Goal: Transaction & Acquisition: Purchase product/service

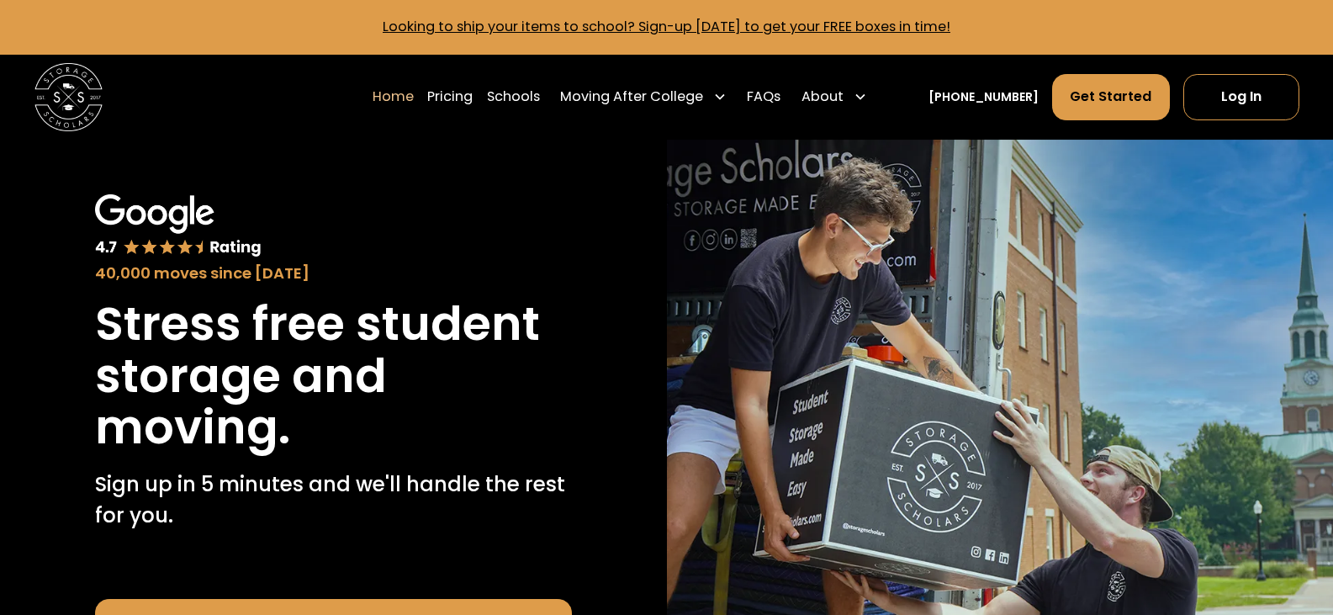
click at [479, 200] on div "40,000 moves since [DATE]" at bounding box center [333, 239] width 477 height 90
click at [528, 100] on link "Schools" at bounding box center [513, 97] width 53 height 48
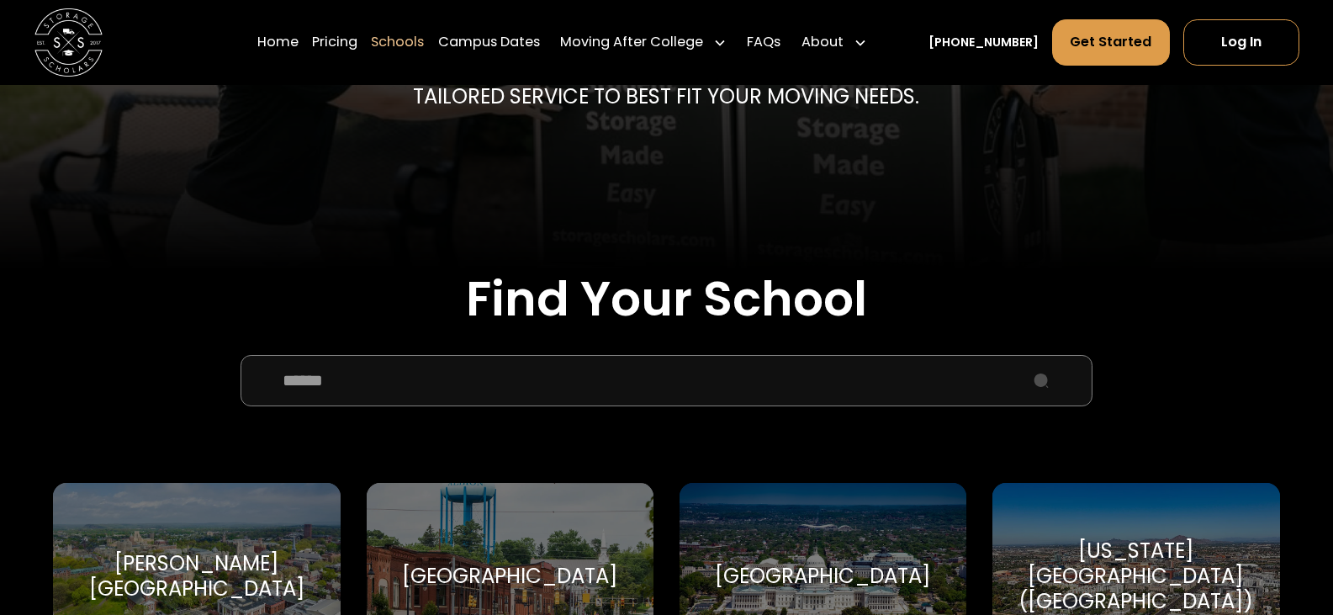
scroll to position [421, 0]
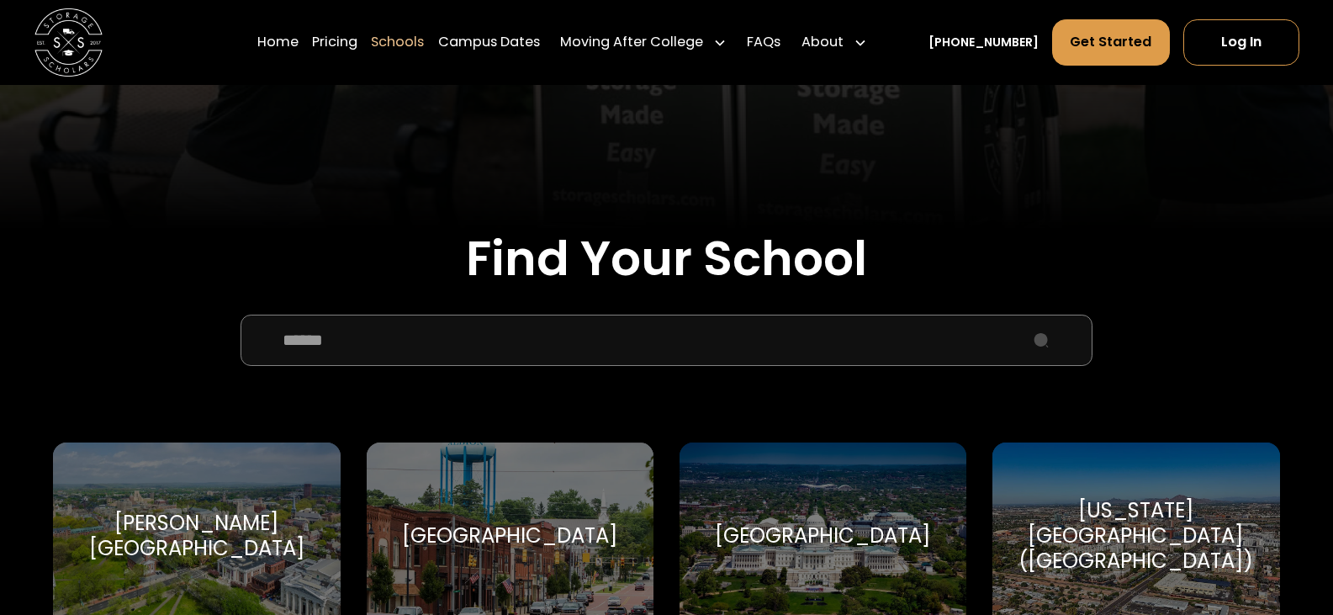
click at [311, 340] on input "School Select Form" at bounding box center [667, 340] width 852 height 51
click at [300, 274] on h2 "Find Your School" at bounding box center [666, 258] width 1226 height 57
click at [369, 343] on input "School Select Form" at bounding box center [667, 340] width 852 height 51
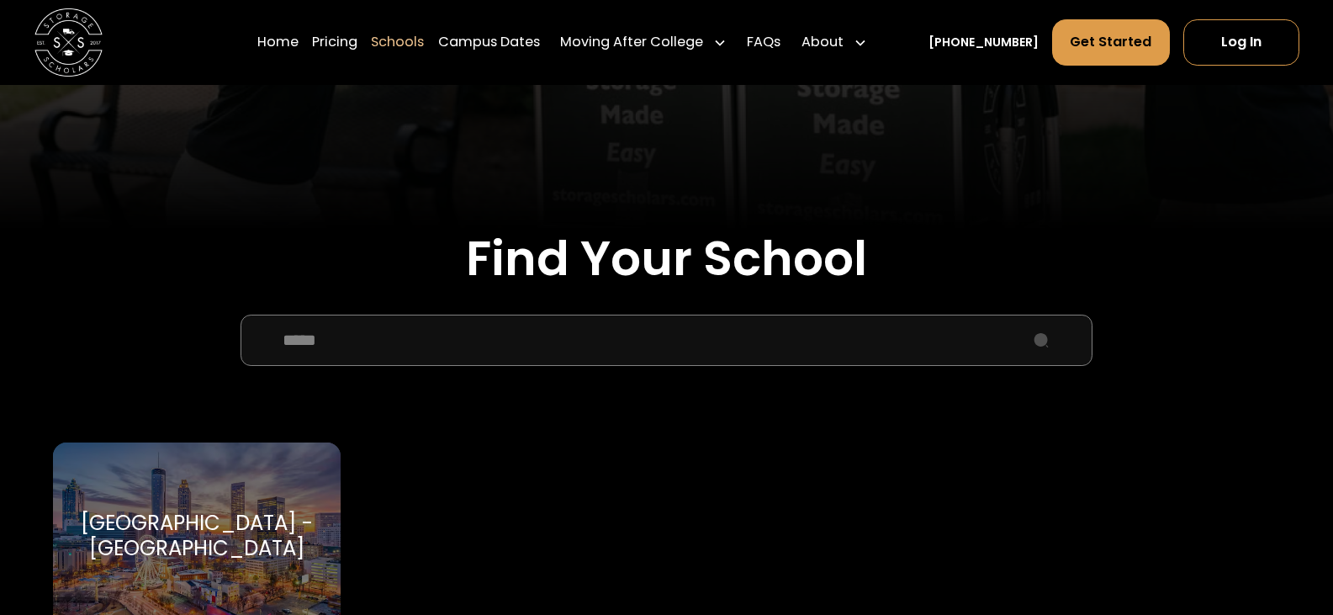
type input "*****"
click at [248, 491] on div "Emory University - Atlanta Emory University - Atlanta" at bounding box center [197, 536] width 288 height 188
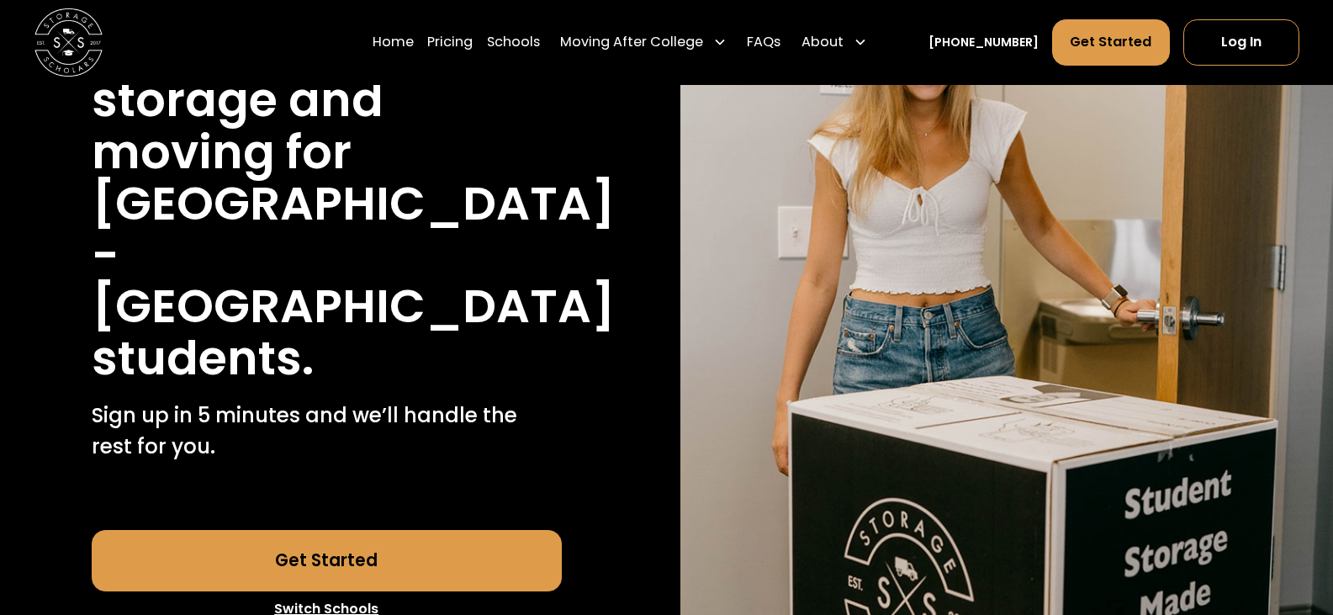
scroll to position [336, 0]
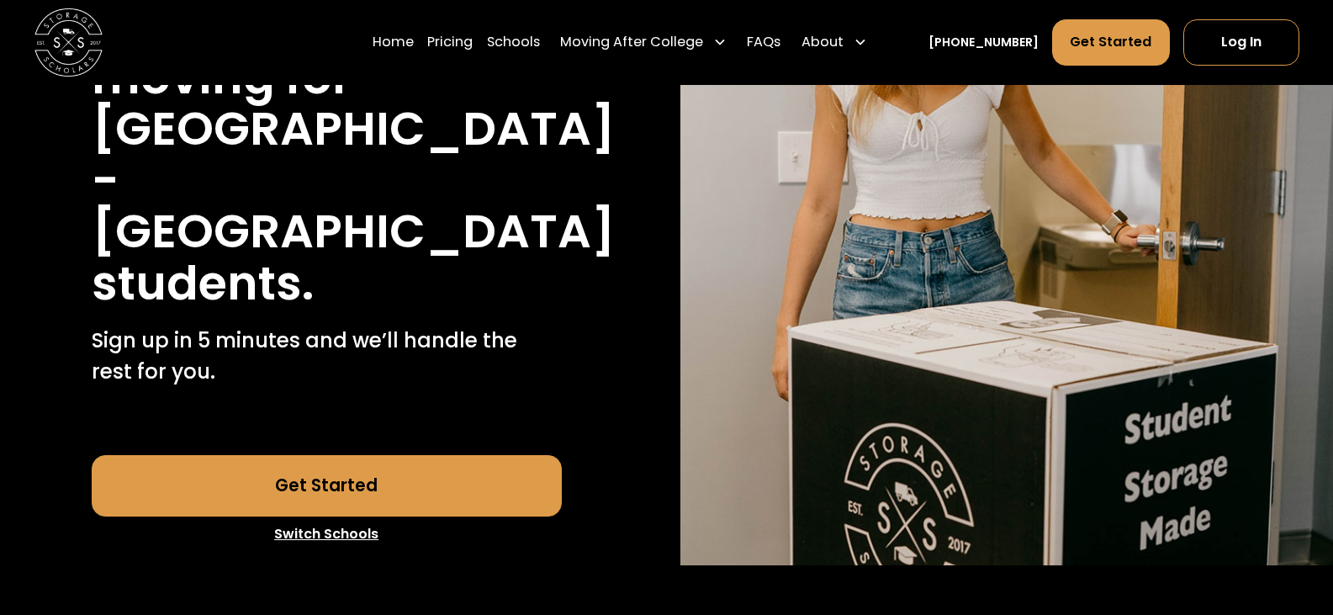
click at [564, 260] on div "40,000 moves since [DATE] Stress free student storage and moving for [GEOGRAPHI…" at bounding box center [327, 197] width 588 height 735
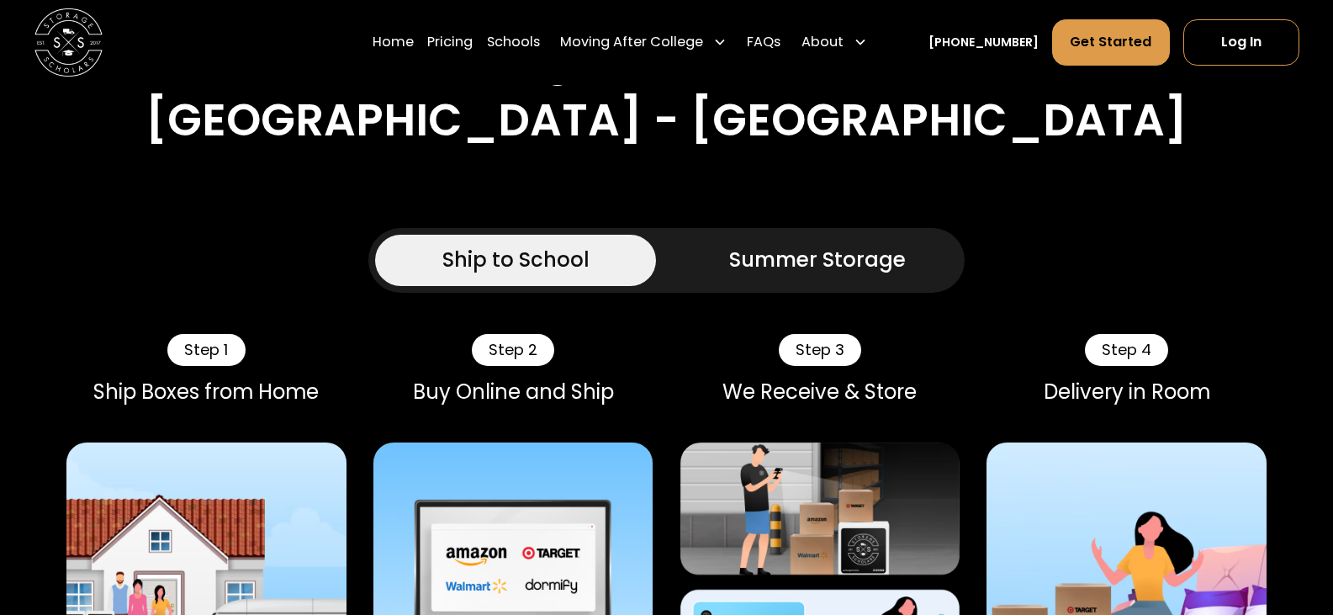
scroll to position [925, 0]
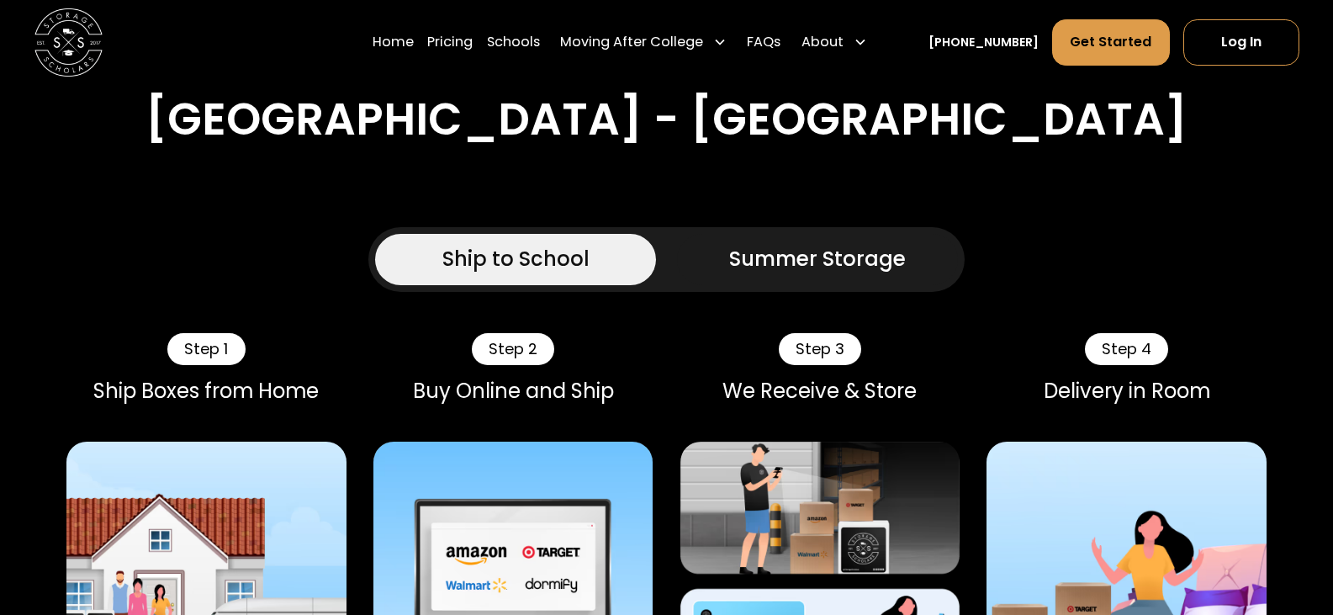
click at [796, 244] on div "Summer Storage" at bounding box center [817, 259] width 177 height 30
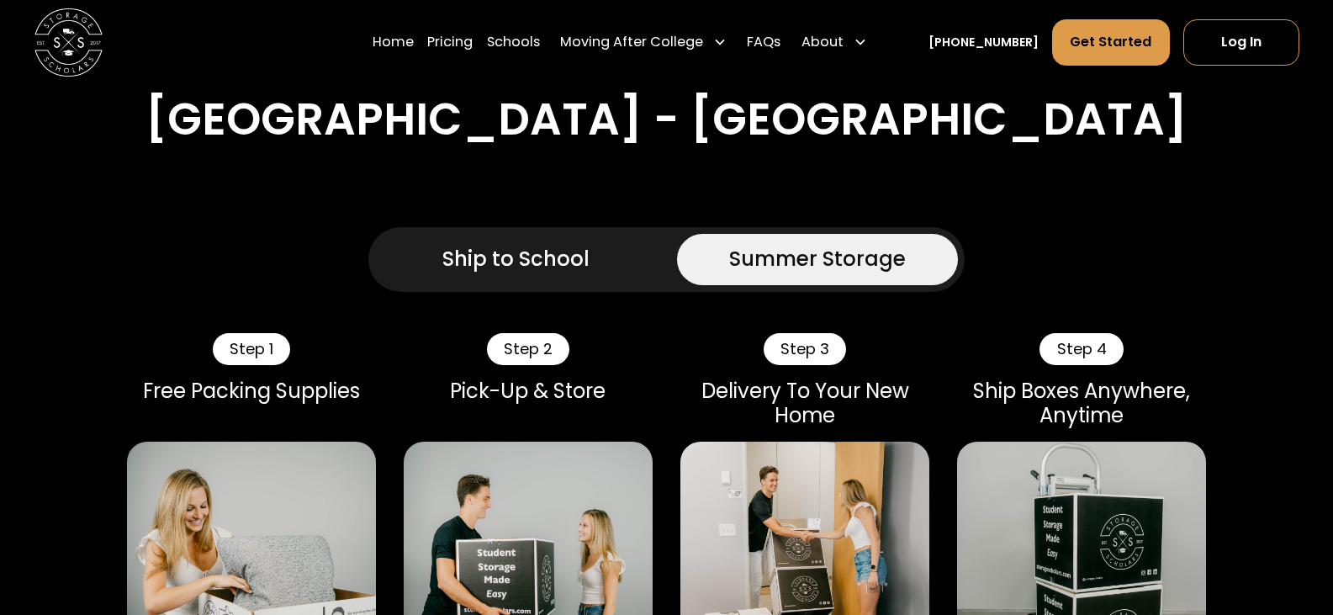
click at [498, 244] on div "Ship to School" at bounding box center [515, 259] width 147 height 30
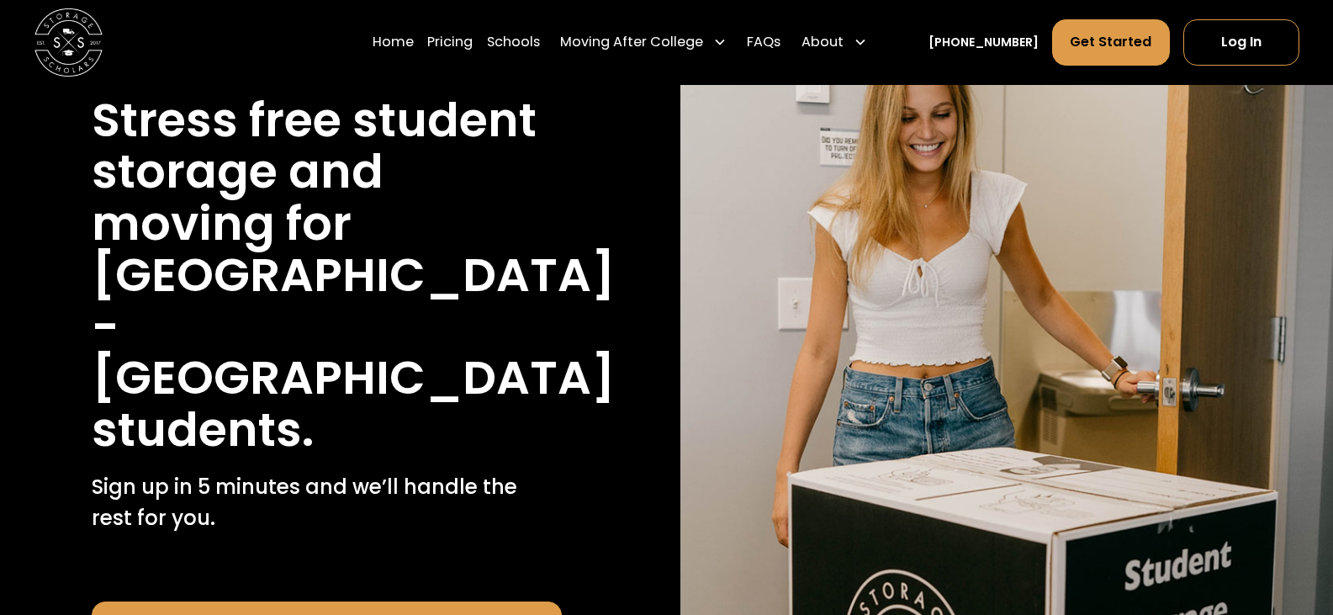
scroll to position [0, 0]
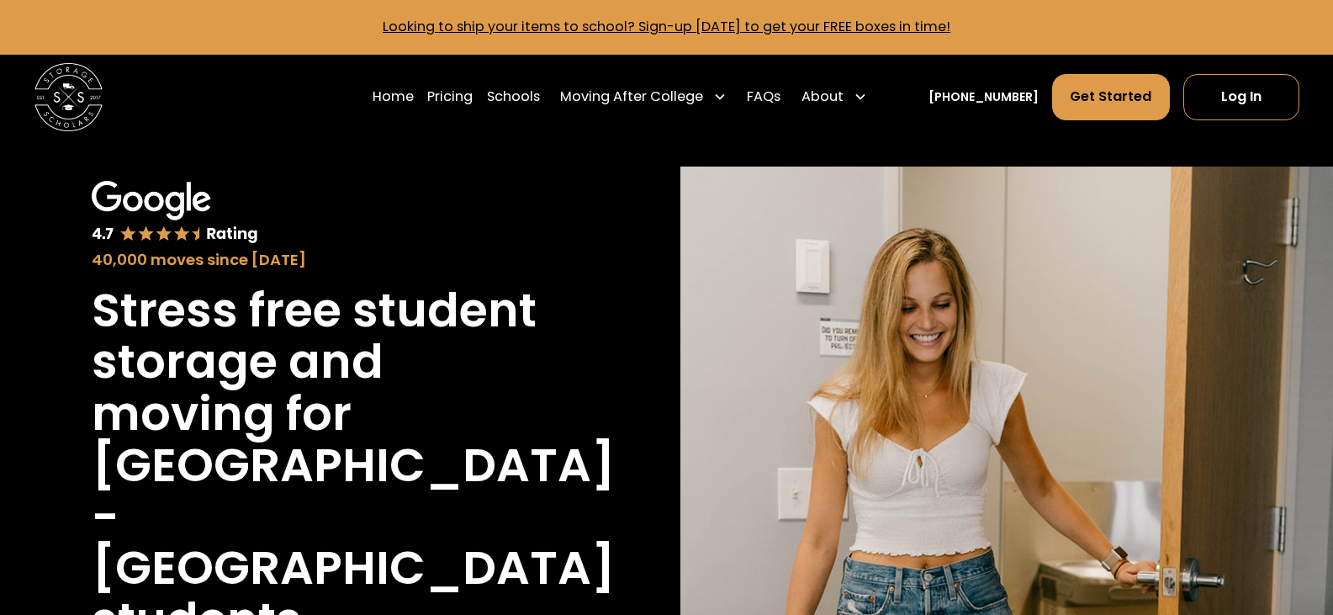
click at [328, 297] on h1 "Stress free student storage and moving for" at bounding box center [327, 361] width 470 height 155
click at [473, 92] on link "Pricing" at bounding box center [449, 97] width 45 height 48
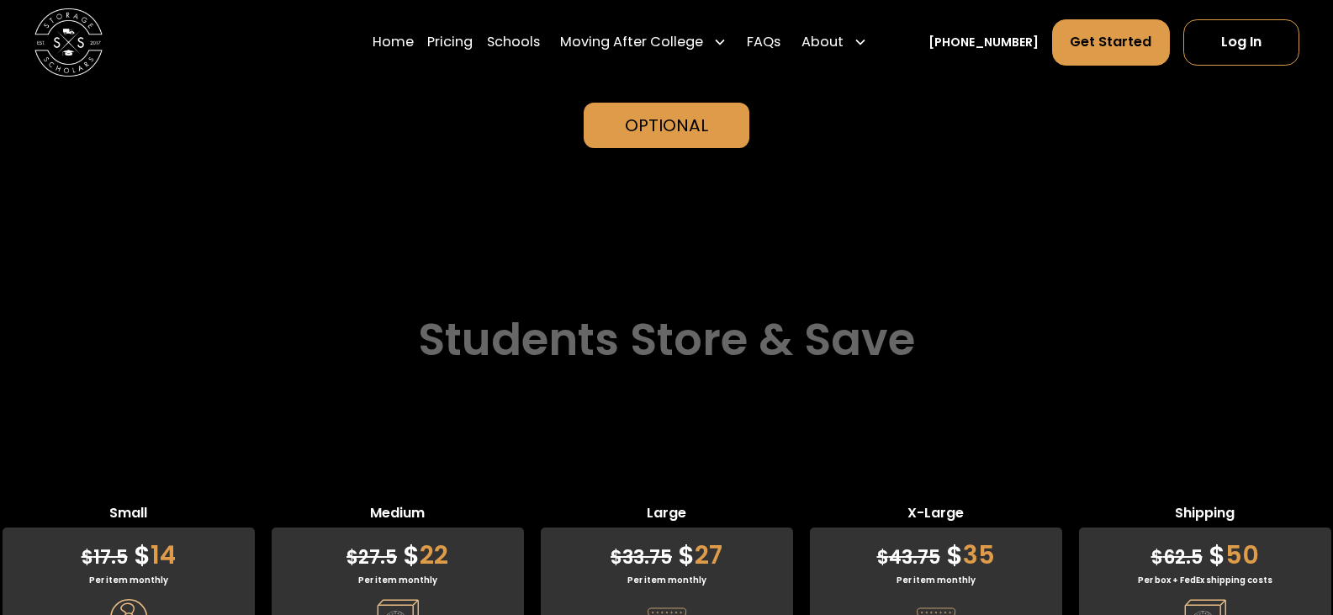
scroll to position [3905, 0]
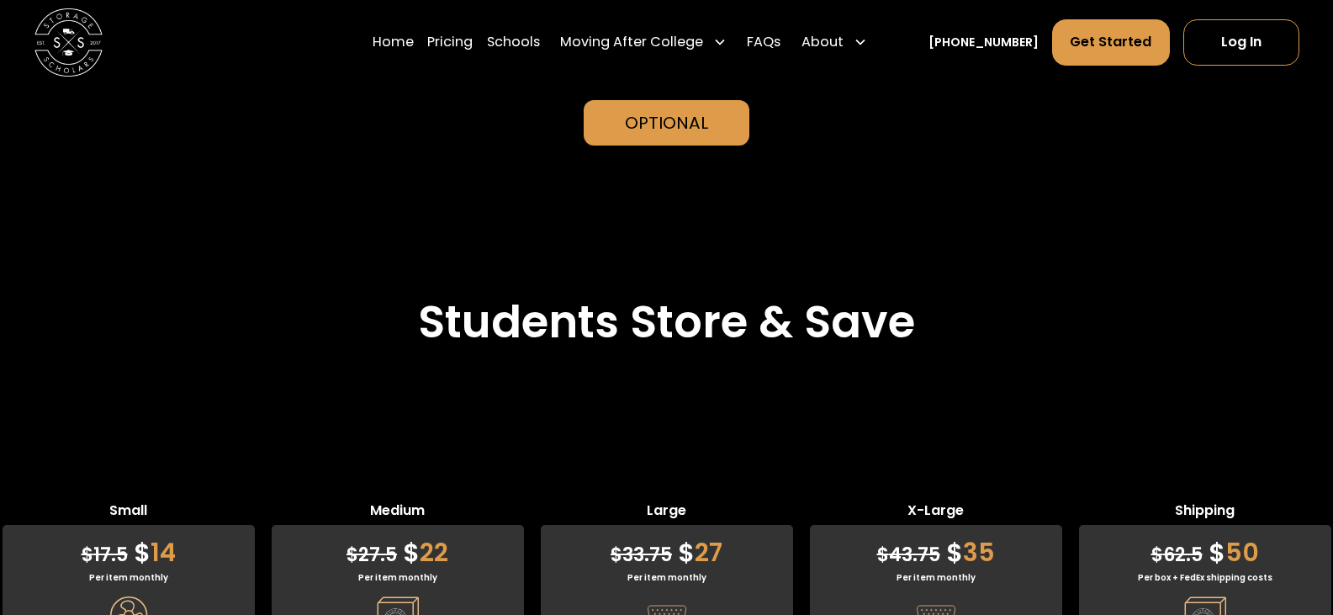
click at [342, 295] on div "Students Store & Save" at bounding box center [666, 343] width 1333 height 96
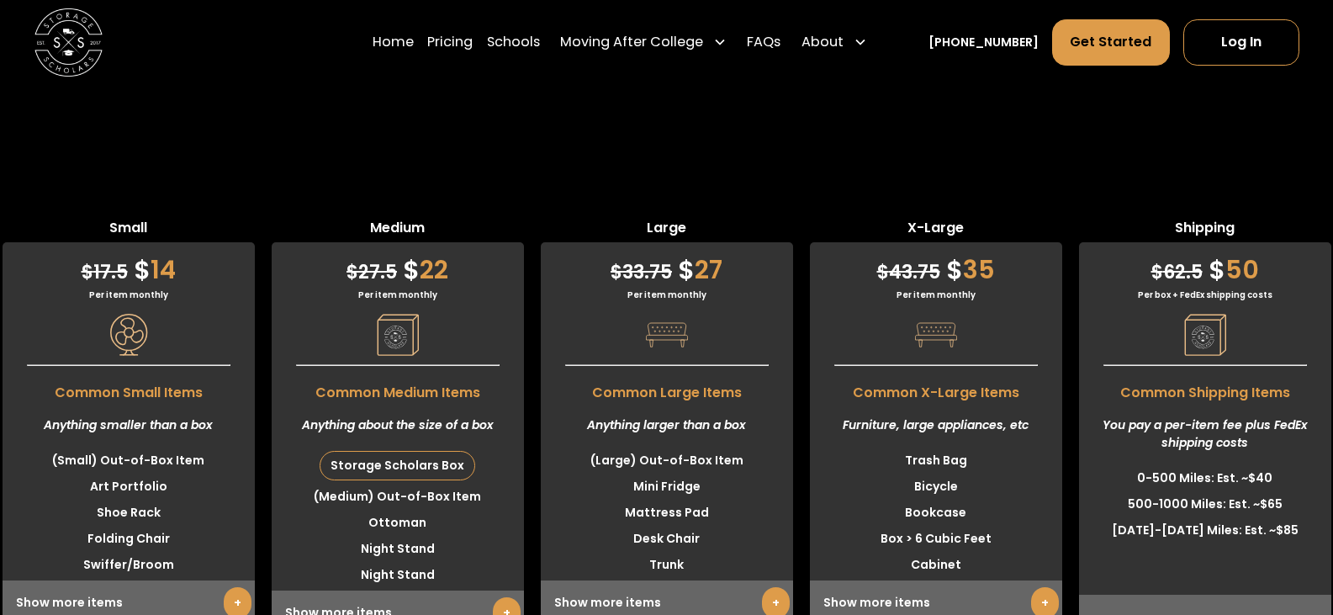
scroll to position [4157, 0]
